Goal: Find contact information: Find contact information

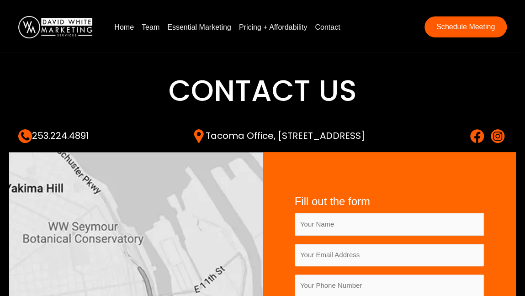
drag, startPoint x: 102, startPoint y: 138, endPoint x: 33, endPoint y: 128, distance: 69.7
click at [33, 128] on div "253.224.4891 Tacoma Office, [STREET_ADDRESS]" at bounding box center [262, 136] width 507 height 32
copy link "253.224.4891"
